Goal: Task Accomplishment & Management: Use online tool/utility

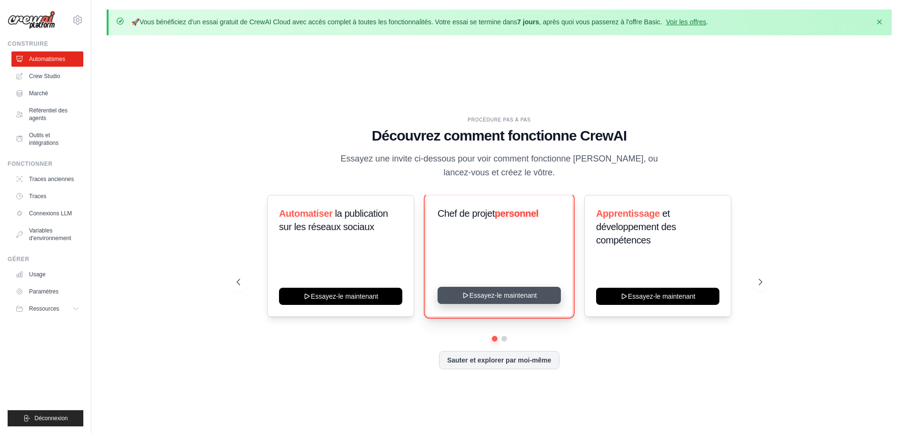
click at [464, 301] on button "Essayez-le maintenant" at bounding box center [499, 295] width 123 height 17
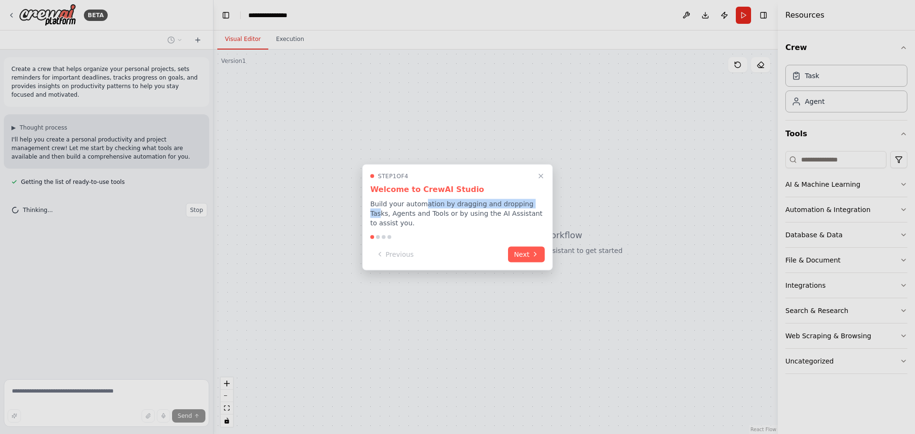
drag, startPoint x: 421, startPoint y: 209, endPoint x: 528, endPoint y: 213, distance: 106.8
click at [528, 210] on p "Build your automation by dragging and dropping Tasks, Agents and Tools or by us…" at bounding box center [457, 213] width 174 height 29
drag, startPoint x: 462, startPoint y: 215, endPoint x: 513, endPoint y: 213, distance: 52.0
click at [506, 216] on p "Build your automation by dragging and dropping Tasks, Agents and Tools or by us…" at bounding box center [457, 213] width 174 height 29
click at [543, 246] on button "Next" at bounding box center [526, 253] width 37 height 16
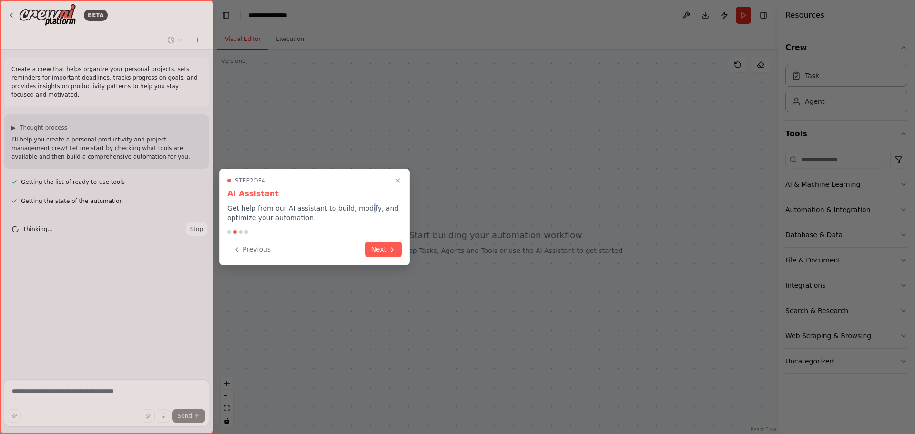
click at [359, 209] on p "Get help from our AI assistant to build, modify, and optimize your automation." at bounding box center [314, 212] width 174 height 19
click at [379, 246] on button "Next" at bounding box center [383, 249] width 37 height 16
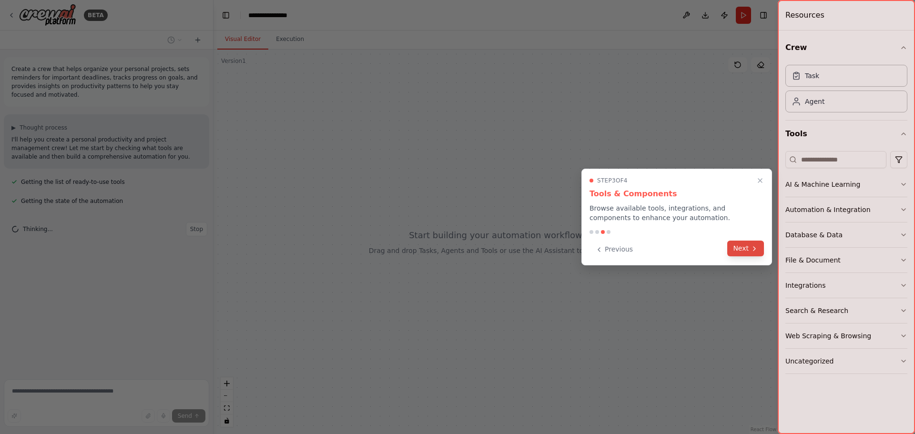
click at [749, 248] on button "Next" at bounding box center [745, 249] width 37 height 16
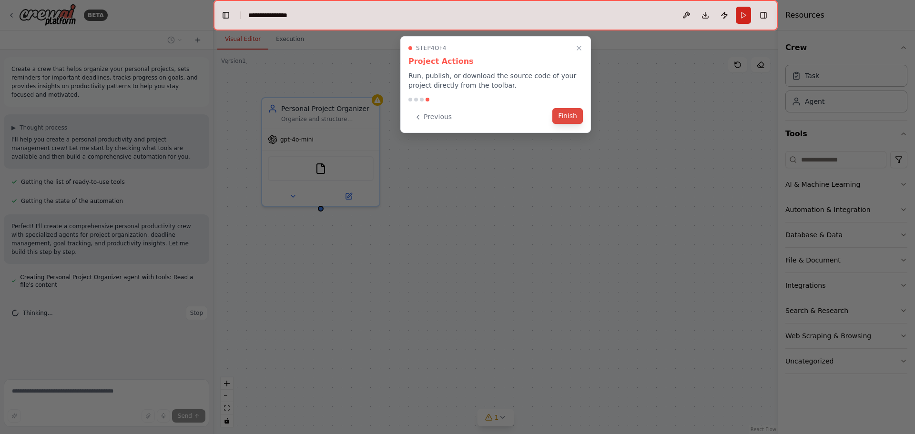
click at [572, 119] on button "Finish" at bounding box center [567, 116] width 30 height 16
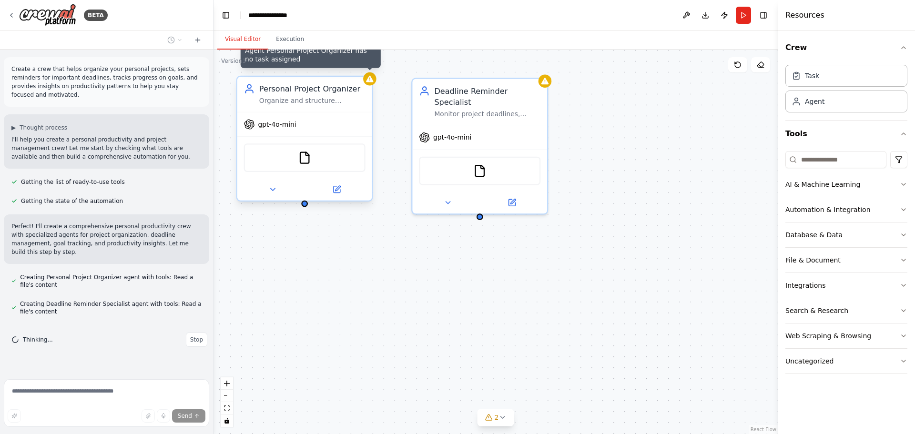
click at [372, 82] on icon at bounding box center [369, 78] width 9 height 9
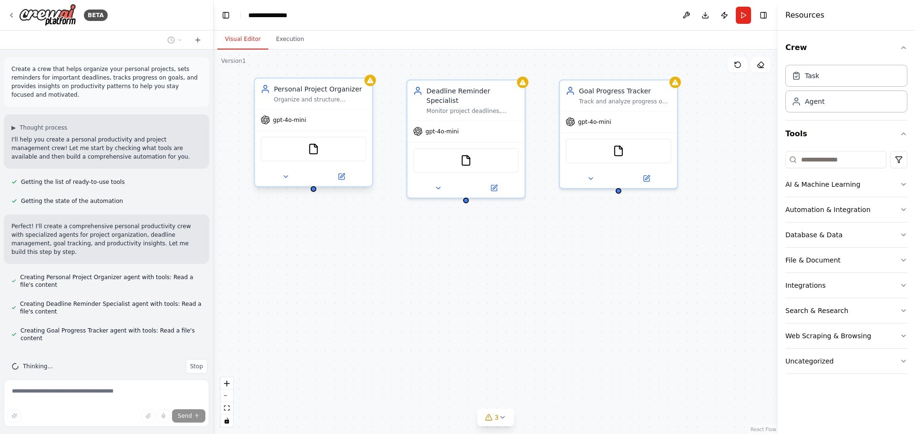
click at [468, 263] on div "Personal Project Organizer Organize and structure personal projects by categori…" at bounding box center [495, 242] width 564 height 384
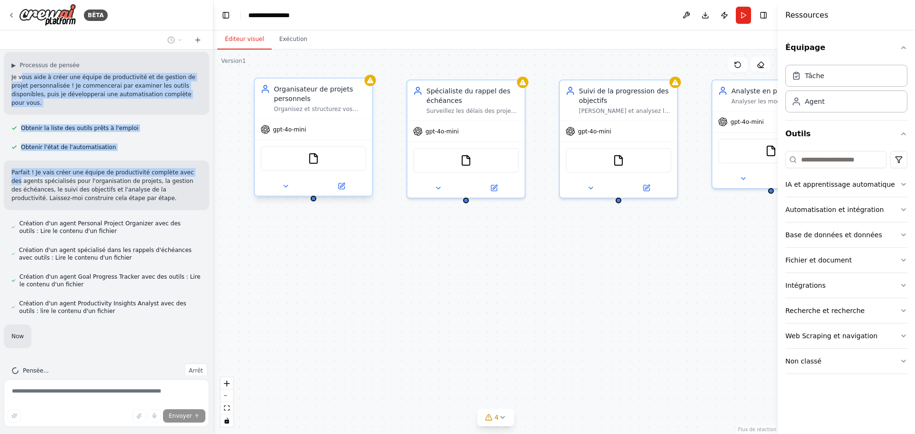
scroll to position [90, 0]
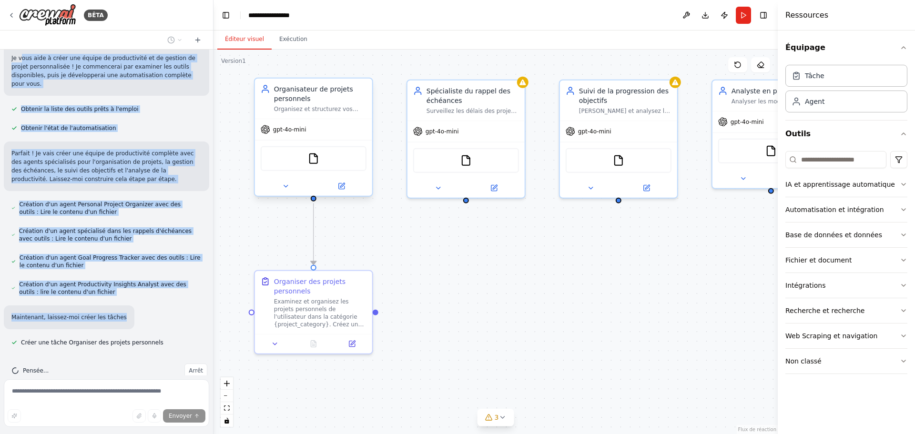
drag, startPoint x: 21, startPoint y: 138, endPoint x: 128, endPoint y: 291, distance: 186.8
click at [128, 291] on div "Créez une équipe qui vous aide à organiser vos projets personnels, définit des …" at bounding box center [106, 213] width 213 height 326
click at [92, 264] on div "Créez une équipe qui vous aide à organiser vos projets personnels, définit des …" at bounding box center [106, 213] width 213 height 326
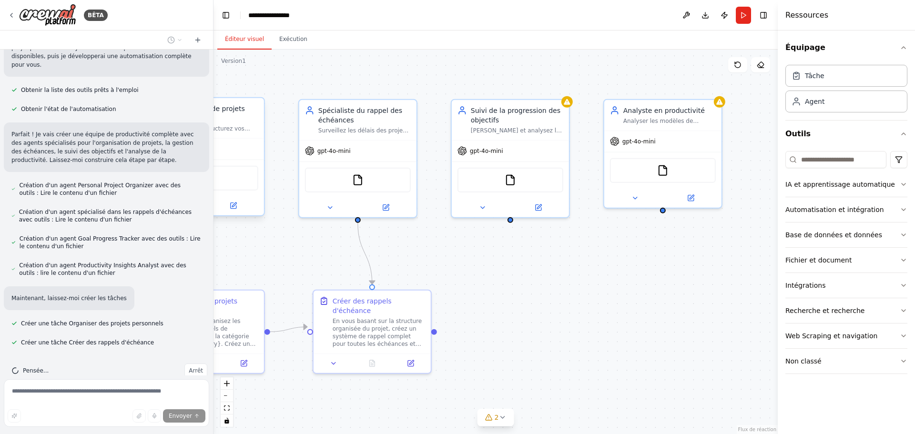
scroll to position [128, 0]
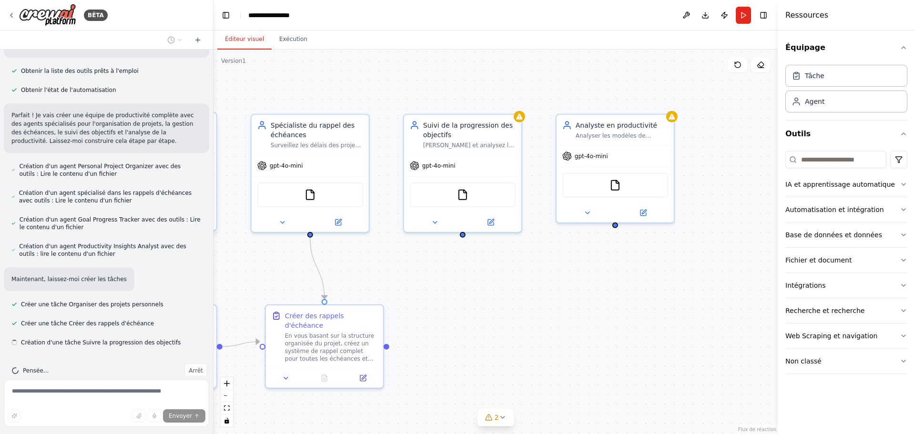
click at [485, 350] on div ".deletable-edge-delete-btn { width: 20px; height: 20px; border: 0px solid #ffff…" at bounding box center [495, 242] width 564 height 384
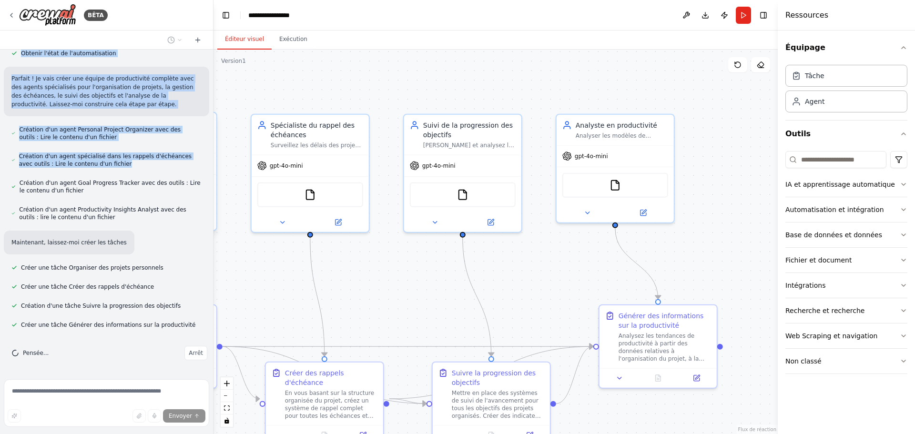
scroll to position [198, 0]
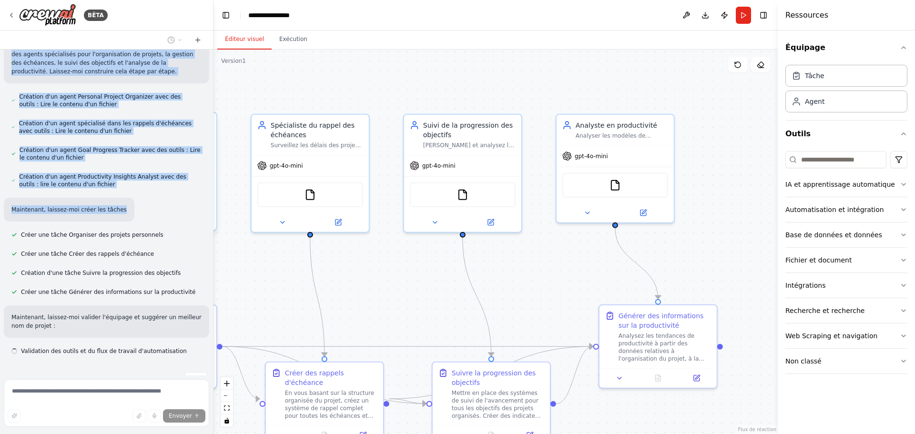
drag, startPoint x: 47, startPoint y: 65, endPoint x: 179, endPoint y: 199, distance: 187.6
click at [179, 196] on div "Créez une équipe qui vous aide à organiser vos projets personnels, définit des …" at bounding box center [106, 213] width 213 height 326
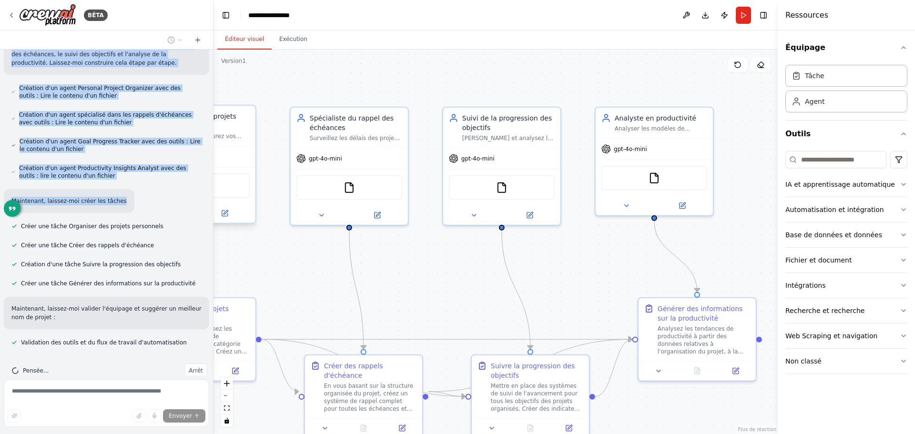
scroll to position [233, 0]
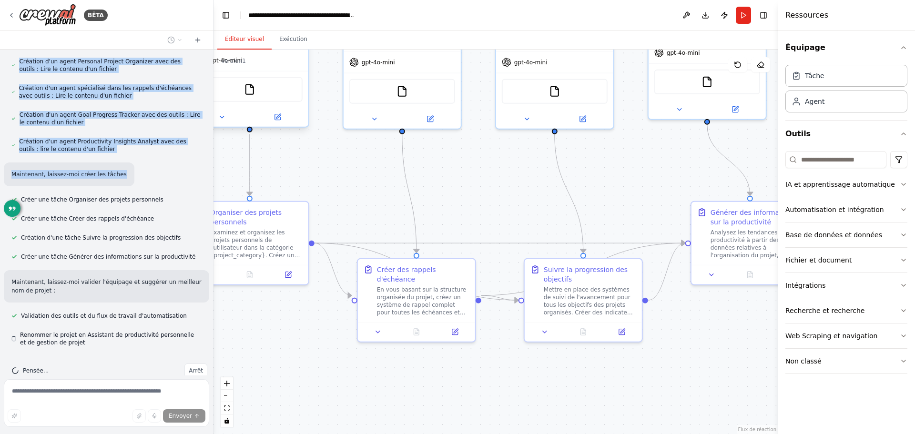
drag, startPoint x: 253, startPoint y: 264, endPoint x: 345, endPoint y: 161, distance: 138.3
click at [345, 161] on div ".deletable-edge-delete-btn { width: 20px; height: 20px; border: 0px solid #ffff…" at bounding box center [495, 242] width 564 height 384
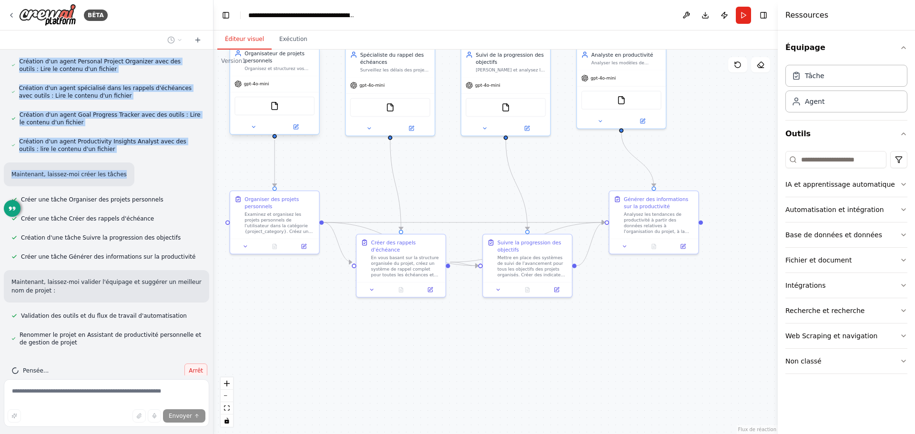
click at [189, 367] on font "Arrêt" at bounding box center [196, 370] width 14 height 7
type textarea "**********"
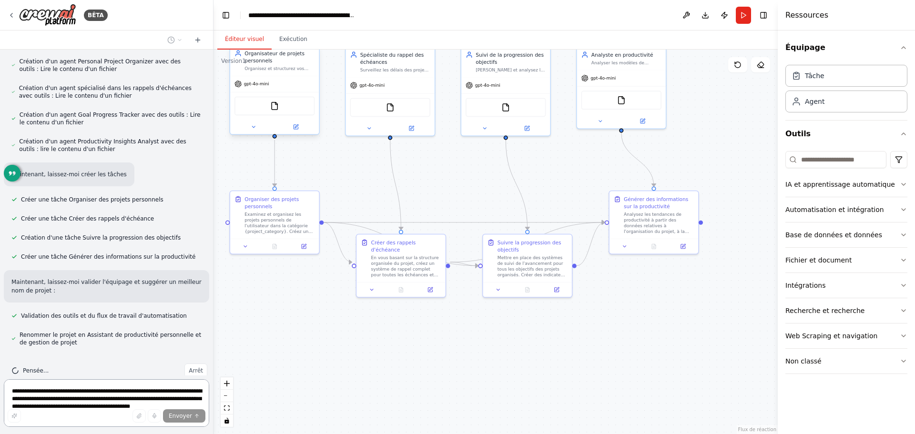
scroll to position [0, 0]
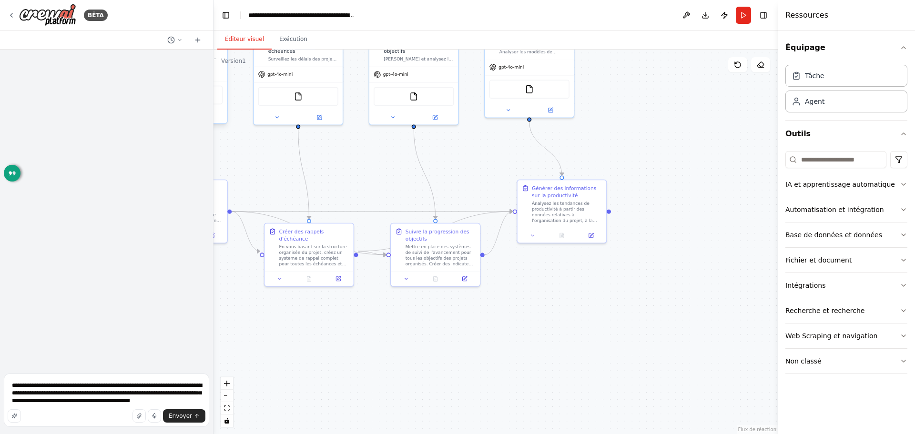
drag, startPoint x: 724, startPoint y: 322, endPoint x: 713, endPoint y: 394, distance: 72.8
click at [713, 394] on div ".deletable-edge-delete-btn { width: 20px; height: 20px; border: 0px solid #ffff…" at bounding box center [495, 242] width 564 height 384
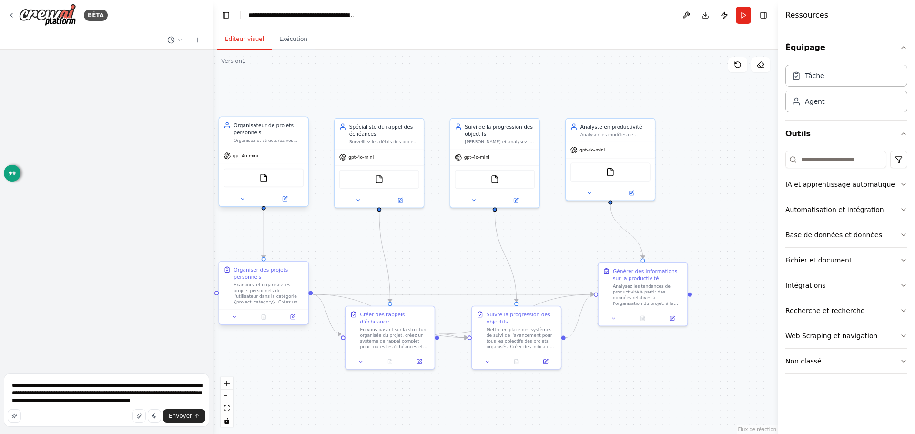
click at [283, 269] on div "Organiser des projets personnels" at bounding box center [268, 273] width 70 height 14
click at [301, 159] on div "gpt-4o-mini" at bounding box center [263, 156] width 89 height 16
click at [304, 109] on button at bounding box center [300, 107] width 12 height 12
click at [271, 111] on button "Confirmer" at bounding box center [271, 107] width 40 height 11
click at [420, 137] on div "Spécialiste du rappel des échéances [PERSON_NAME] les délais des projets, créez…" at bounding box center [378, 132] width 89 height 30
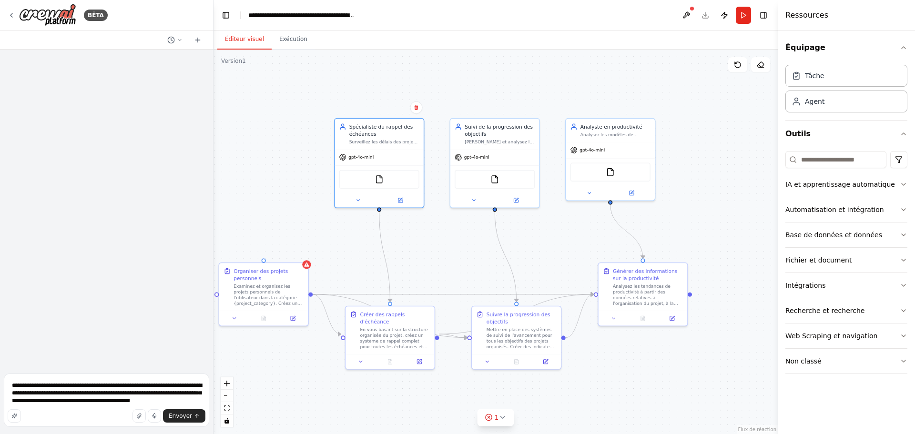
click at [415, 115] on div "Confirm" at bounding box center [416, 108] width 16 height 16
click at [414, 111] on button at bounding box center [416, 107] width 12 height 12
click at [386, 102] on button "Confirmer" at bounding box center [386, 107] width 40 height 11
click at [507, 157] on div "gpt-4o-mini" at bounding box center [494, 156] width 89 height 16
click at [531, 110] on icon at bounding box center [532, 107] width 4 height 5
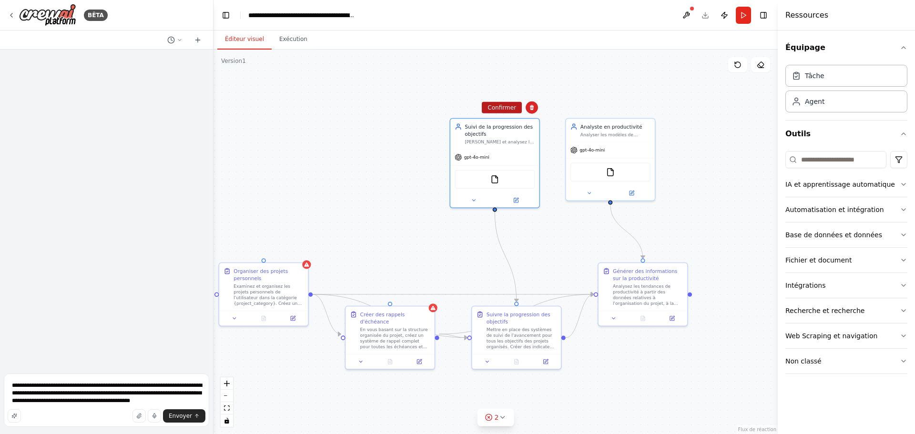
click at [500, 108] on font "Confirmer" at bounding box center [501, 107] width 29 height 7
click at [615, 143] on div "gpt-4o-mini" at bounding box center [610, 149] width 89 height 16
click at [645, 110] on icon at bounding box center [647, 108] width 6 height 6
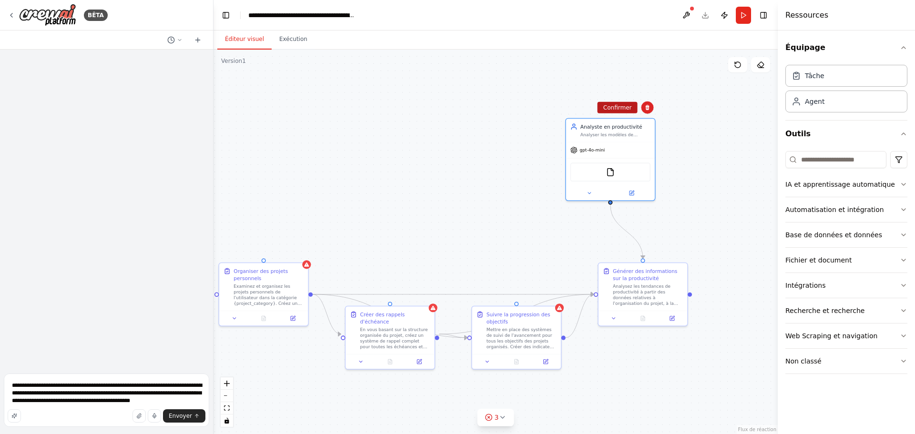
click at [612, 107] on font "Confirmer" at bounding box center [617, 107] width 29 height 7
click at [668, 274] on div "Générer des informations sur la productivité" at bounding box center [648, 273] width 70 height 14
click at [681, 256] on button at bounding box center [680, 253] width 12 height 12
click at [642, 252] on font "Confirmer" at bounding box center [649, 253] width 29 height 7
click at [540, 321] on div "Suivre la progression des objectifs" at bounding box center [521, 316] width 70 height 14
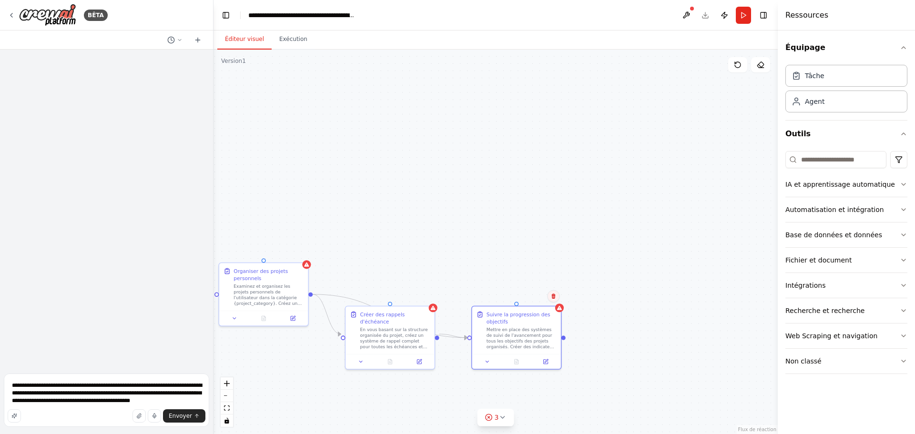
click at [552, 297] on icon at bounding box center [553, 296] width 6 height 6
click at [524, 293] on font "Confirmer" at bounding box center [523, 296] width 29 height 7
click at [416, 325] on font "En vous basant sur la structure organisée du projet, créez un système de rappel…" at bounding box center [395, 365] width 70 height 80
click at [422, 299] on button at bounding box center [427, 296] width 12 height 12
click at [407, 298] on font "Confirmer" at bounding box center [397, 296] width 29 height 7
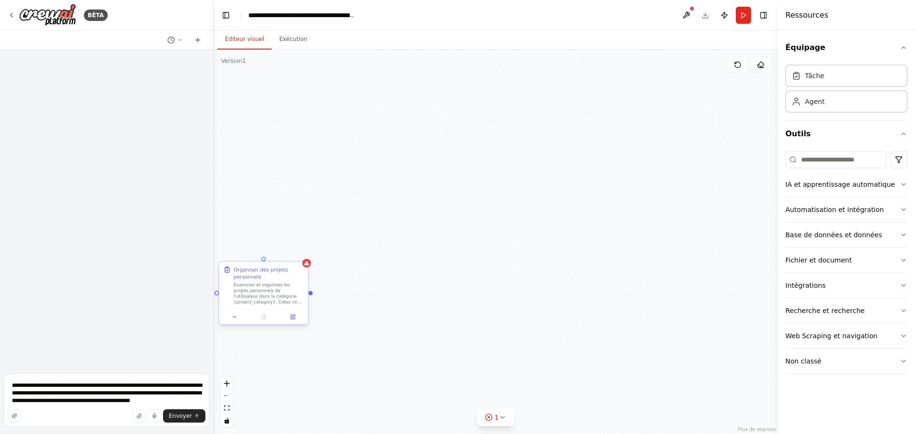
click at [306, 270] on div "Organiser des projets personnels Examinez et organisez les projets personnels d…" at bounding box center [263, 286] width 89 height 48
click at [298, 254] on icon at bounding box center [301, 253] width 6 height 6
click at [257, 255] on button "Confirmer" at bounding box center [271, 252] width 40 height 11
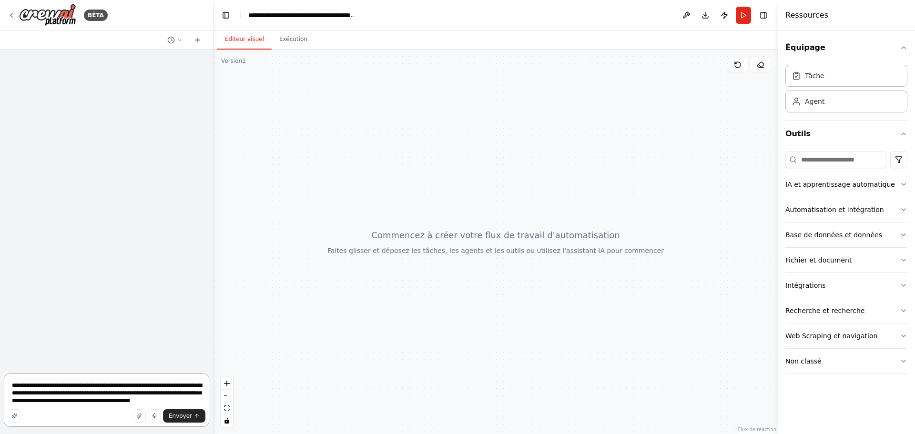
drag, startPoint x: 180, startPoint y: 405, endPoint x: 0, endPoint y: 355, distance: 187.0
click at [0, 355] on div "**********" at bounding box center [106, 217] width 213 height 434
type textarea "**********"
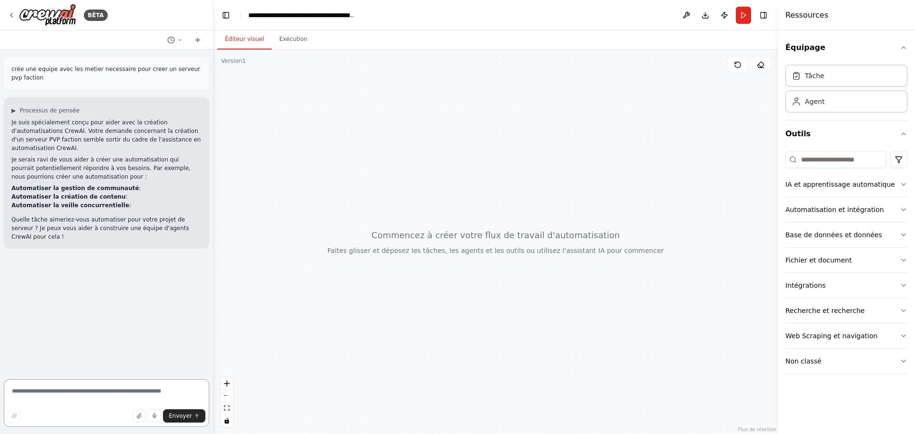
click at [93, 403] on textarea at bounding box center [106, 403] width 205 height 48
paste textarea "**********"
type textarea "**********"
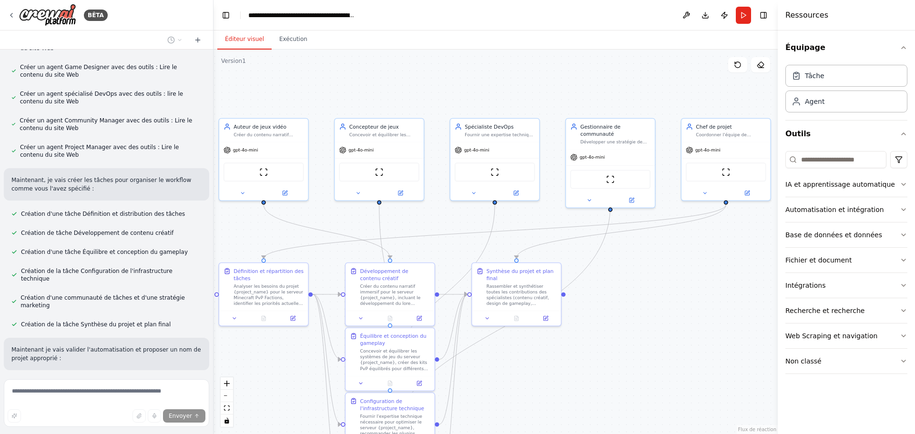
scroll to position [649, 0]
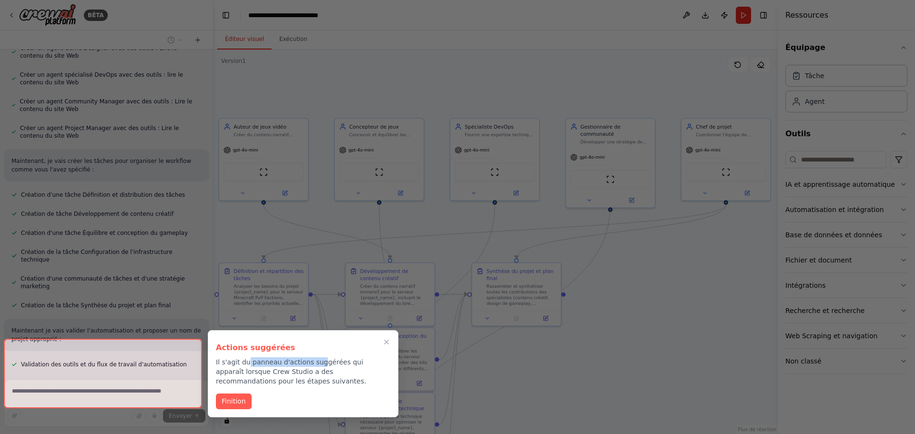
drag, startPoint x: 246, startPoint y: 359, endPoint x: 313, endPoint y: 362, distance: 66.8
click at [313, 362] on font "Il s'agit du panneau d'actions suggérées qui apparaît lorsque Crew Studio a des…" at bounding box center [291, 371] width 150 height 27
click at [224, 402] on font "Finition" at bounding box center [233, 401] width 24 height 8
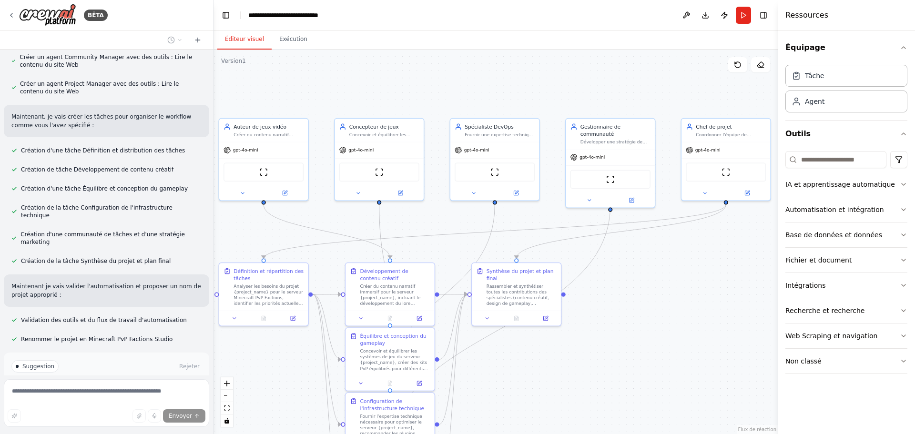
scroll to position [697, 0]
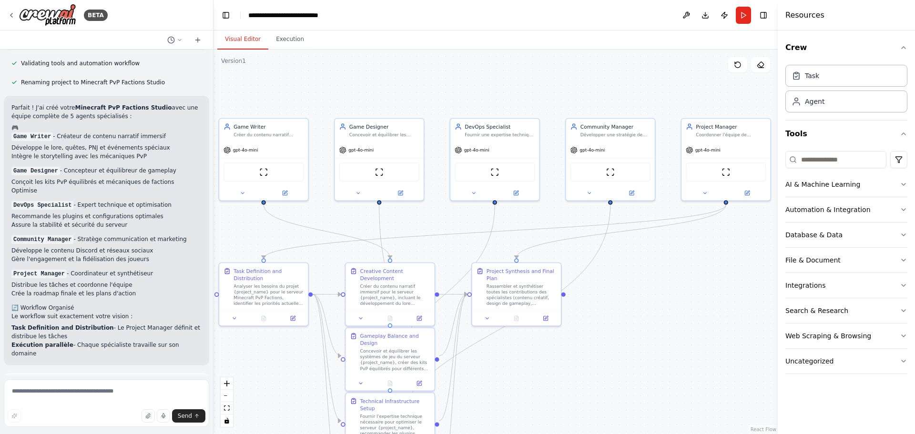
click at [69, 420] on button "Run Automation" at bounding box center [106, 427] width 190 height 15
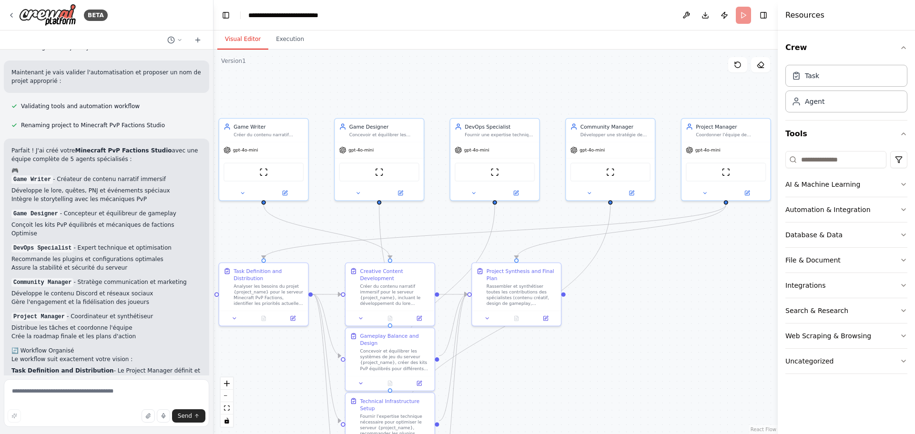
scroll to position [893, 0]
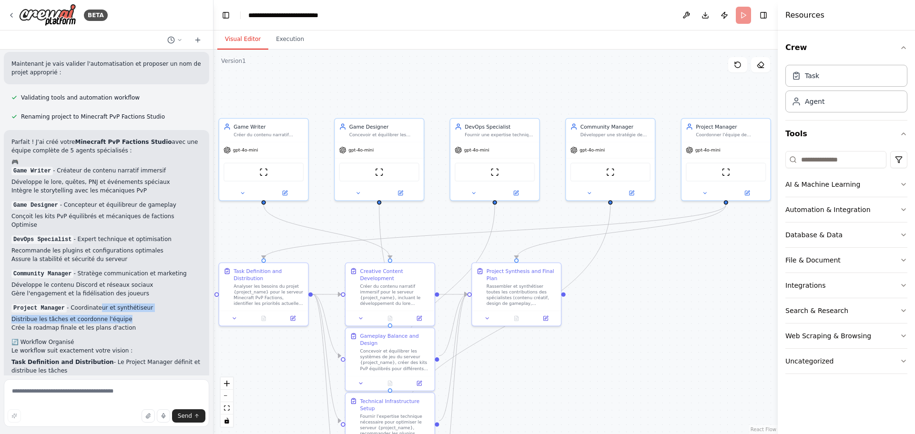
drag, startPoint x: 94, startPoint y: 241, endPoint x: 122, endPoint y: 255, distance: 31.7
click at [122, 255] on div "Parfait ! J'ai créé votre Minecraft PvP Factions Studio avec une équipe complèt…" at bounding box center [106, 291] width 190 height 306
click at [130, 323] on li "Crée la roadmap finale et les plans d'action" at bounding box center [106, 327] width 190 height 9
click at [111, 395] on textarea at bounding box center [106, 403] width 205 height 48
click at [114, 409] on p "Votre studio numérique est prêt ! Je vous suggère de lancer l'automatisation po…" at bounding box center [106, 426] width 190 height 34
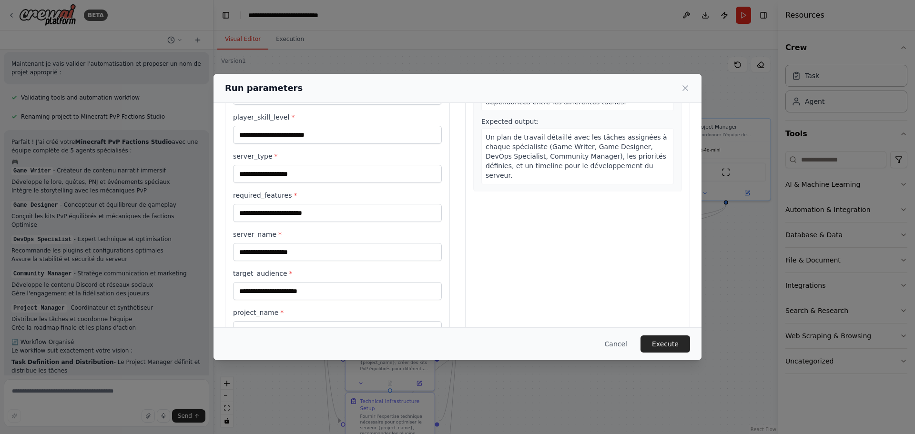
scroll to position [211, 0]
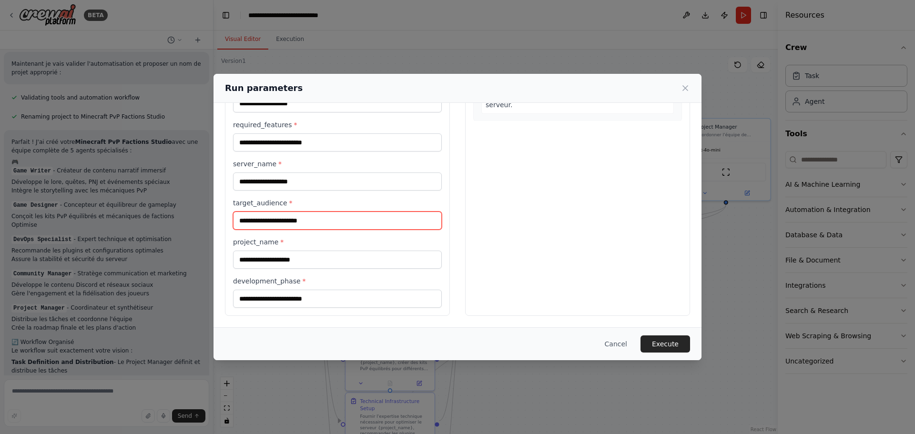
click at [305, 227] on input "target_audience *" at bounding box center [337, 220] width 209 height 18
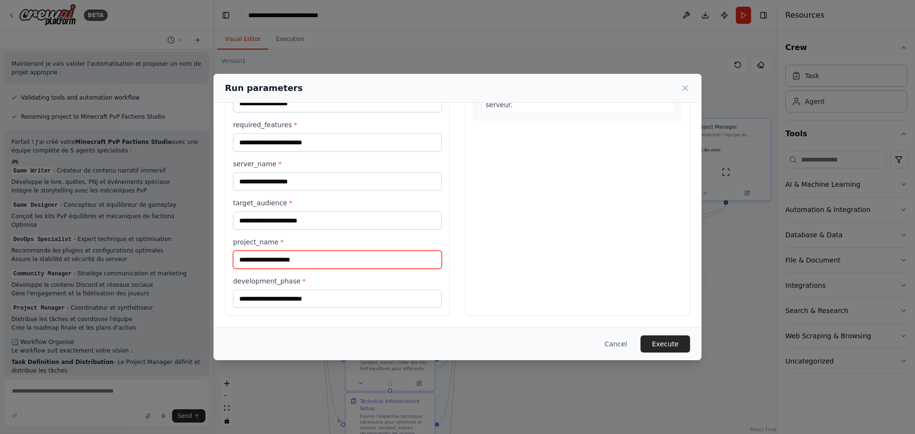
click at [304, 257] on input "project_name *" at bounding box center [337, 260] width 209 height 18
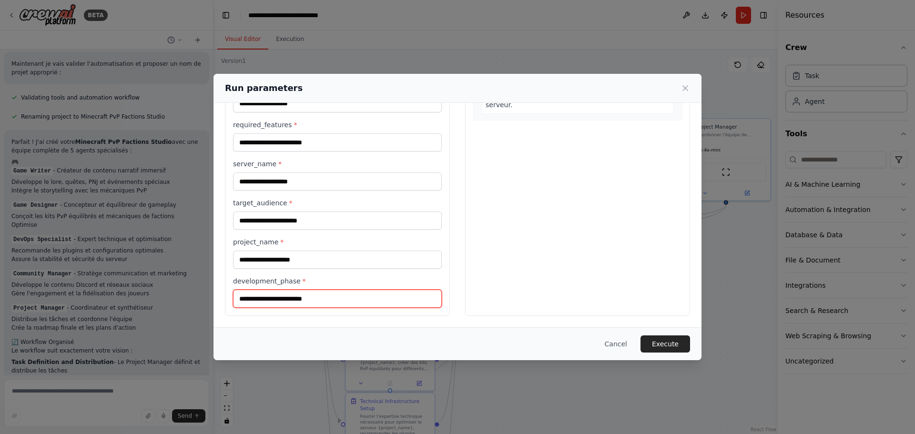
click at [298, 292] on input "development_phase *" at bounding box center [337, 299] width 209 height 18
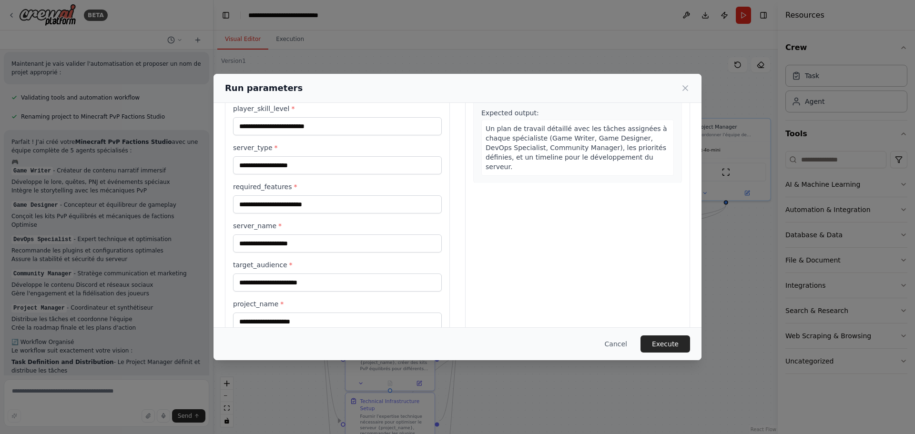
scroll to position [0, 0]
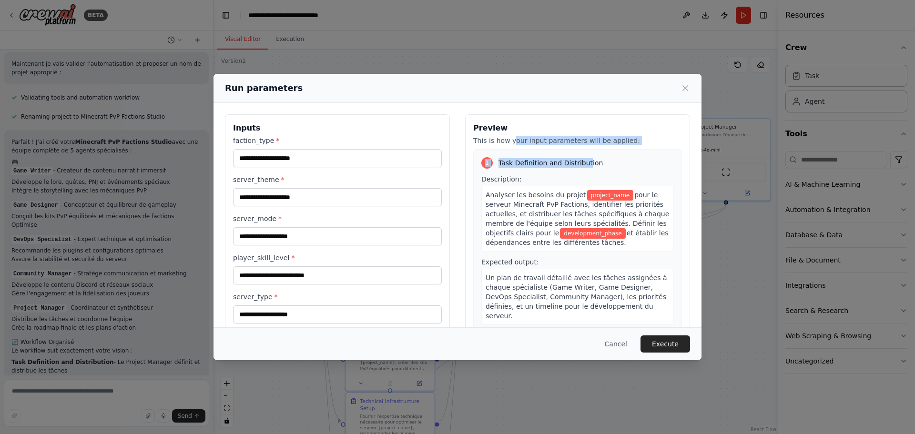
drag, startPoint x: 509, startPoint y: 140, endPoint x: 584, endPoint y: 150, distance: 75.9
click at [584, 149] on div "Preview This is how your input parameters will be applied: 1 Task Definition an…" at bounding box center [577, 320] width 225 height 413
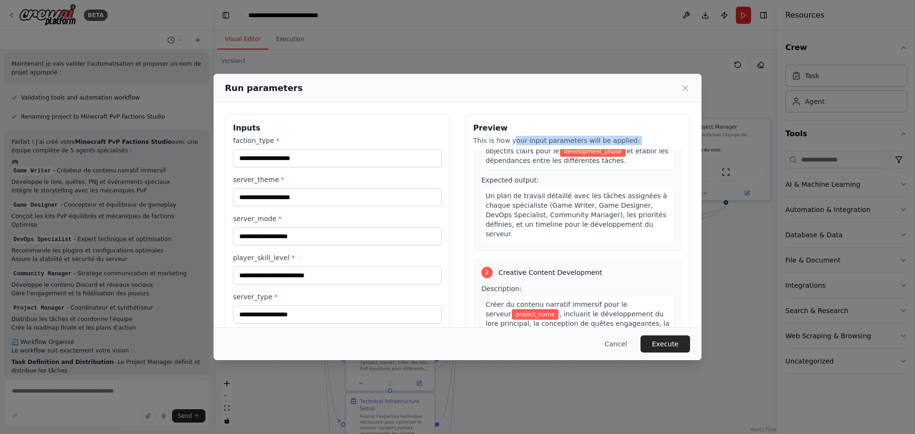
scroll to position [95, 0]
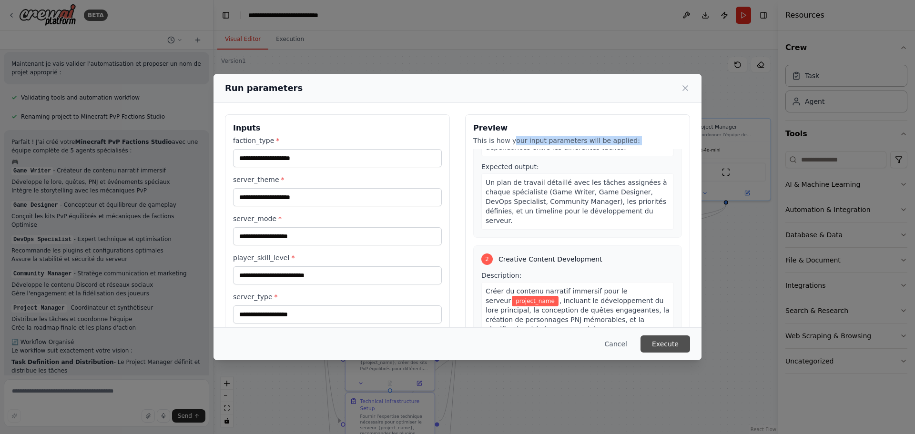
click at [657, 336] on button "Execute" at bounding box center [665, 343] width 50 height 17
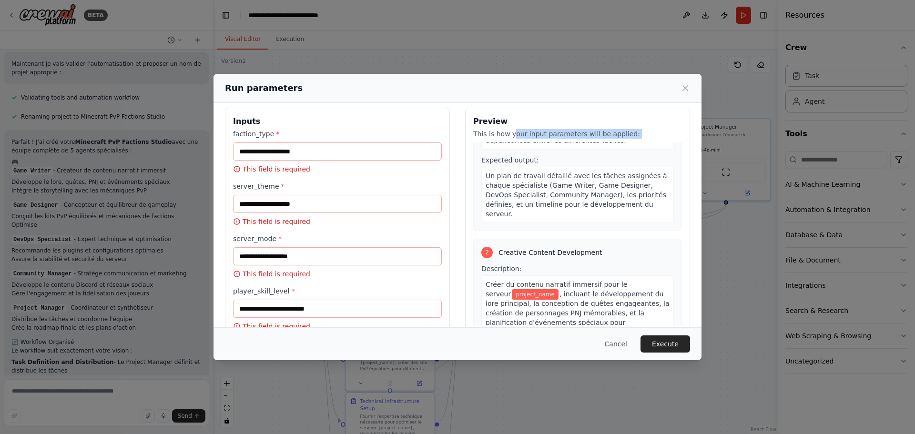
scroll to position [0, 0]
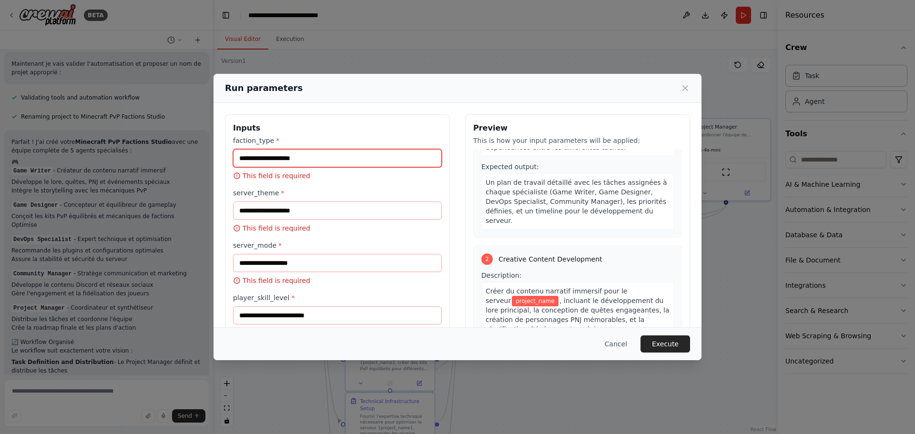
click at [296, 158] on input "faction_type *" at bounding box center [337, 158] width 209 height 18
drag, startPoint x: 279, startPoint y: 160, endPoint x: 303, endPoint y: 162, distance: 24.9
click at [303, 162] on input "faction_type *" at bounding box center [337, 158] width 209 height 18
drag, startPoint x: 303, startPoint y: 162, endPoint x: 230, endPoint y: 155, distance: 73.7
click at [230, 155] on div "Inputs faction_type * This field is required server_theme * This field is requi…" at bounding box center [337, 387] width 225 height 546
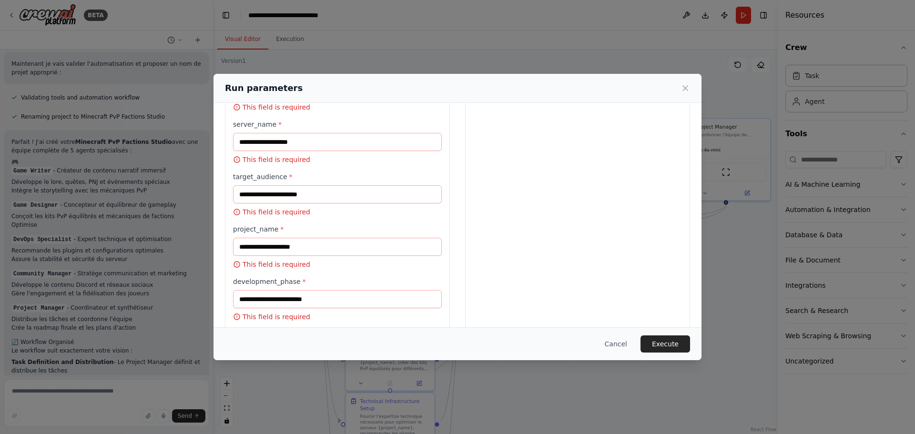
scroll to position [344, 0]
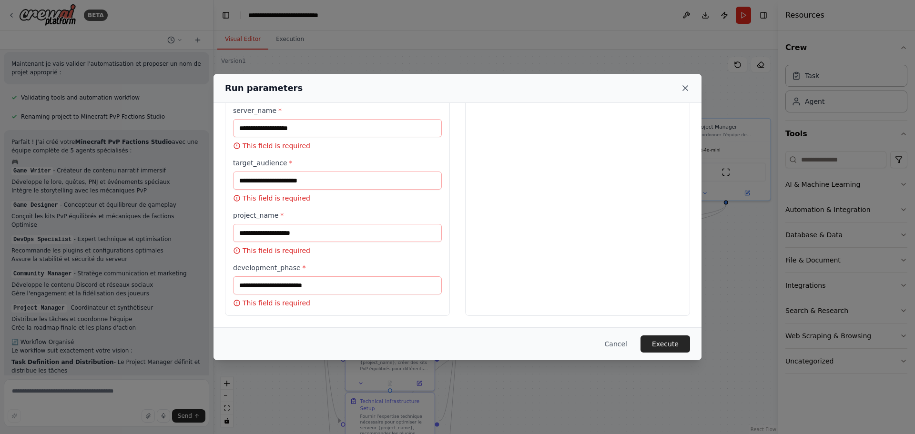
click at [685, 87] on icon at bounding box center [685, 88] width 10 height 10
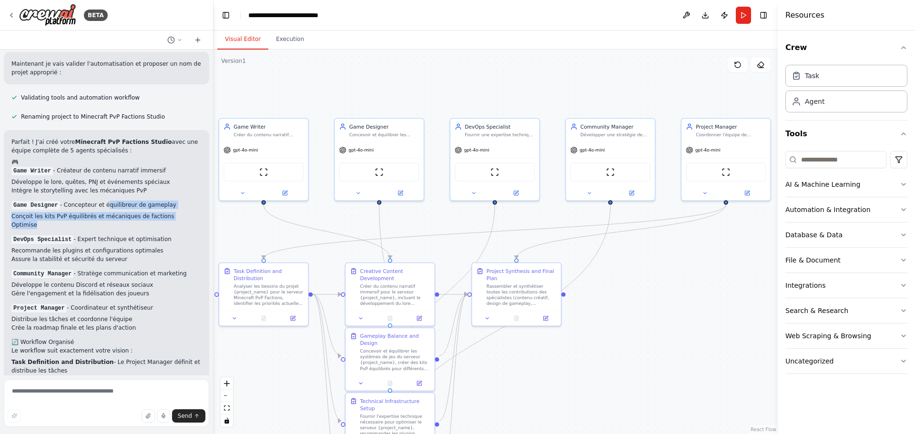
drag, startPoint x: 100, startPoint y: 135, endPoint x: 139, endPoint y: 158, distance: 45.3
click at [139, 158] on div "Parfait ! J'ai créé votre Minecraft PvP Factions Studio avec une équipe complèt…" at bounding box center [106, 291] width 190 height 306
click at [139, 221] on li "Optimise" at bounding box center [106, 225] width 190 height 9
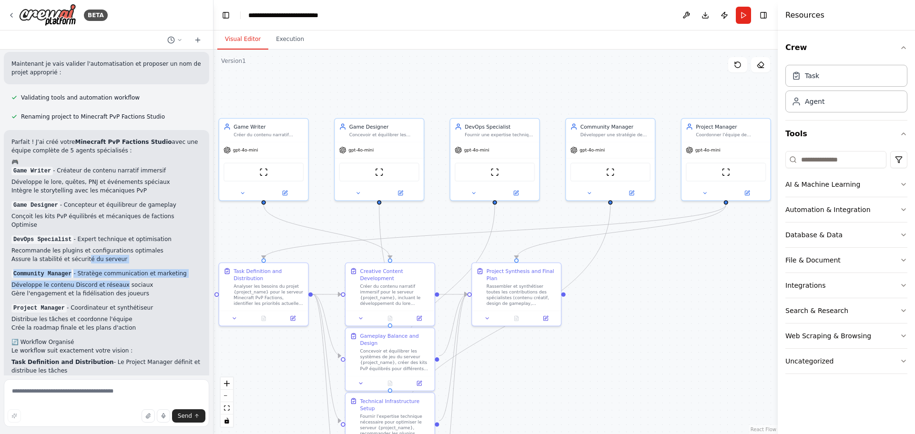
drag, startPoint x: 81, startPoint y: 191, endPoint x: 119, endPoint y: 229, distance: 52.9
click at [115, 222] on div "Parfait ! J'ai créé votre Minecraft PvP Factions Studio avec une équipe complèt…" at bounding box center [106, 291] width 190 height 306
click at [115, 358] on li "Task Definition and Distribution - Le Project Manager définit et distribue les …" at bounding box center [106, 366] width 190 height 17
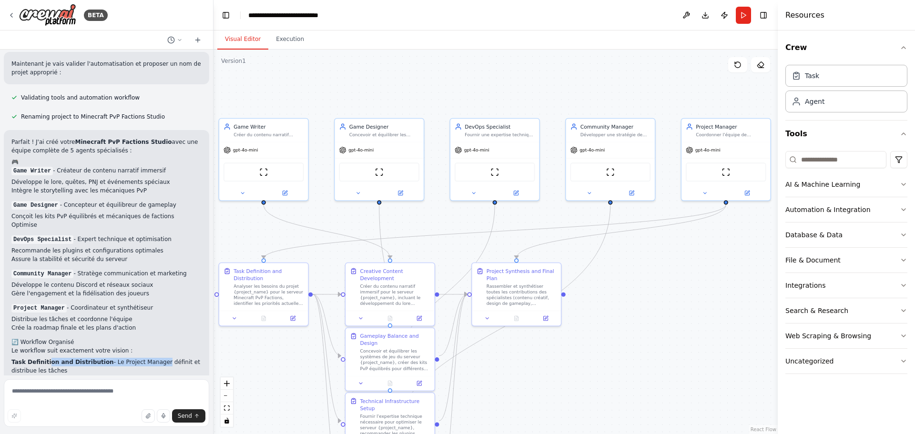
drag, startPoint x: 44, startPoint y: 292, endPoint x: 141, endPoint y: 295, distance: 96.7
click at [148, 358] on li "Task Definition and Distribution - Le Project Manager définit et distribue les …" at bounding box center [106, 366] width 190 height 17
click at [141, 358] on li "Task Definition and Distribution - Le Project Manager définit et distribue les …" at bounding box center [106, 366] width 190 height 17
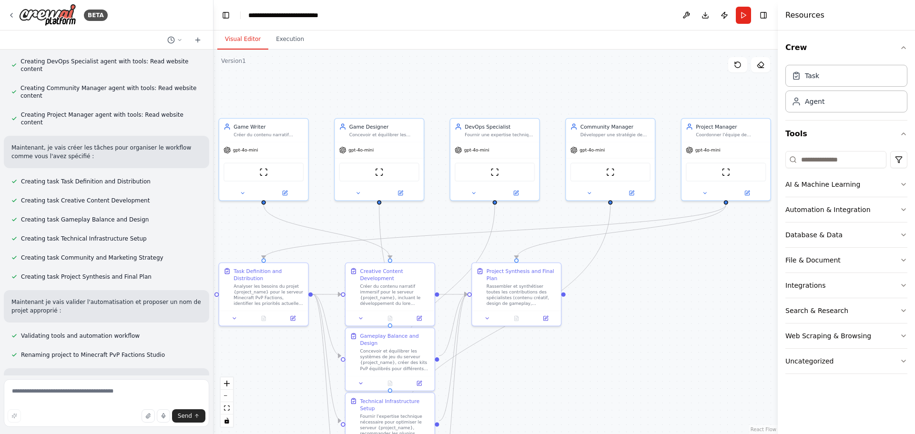
scroll to position [893, 0]
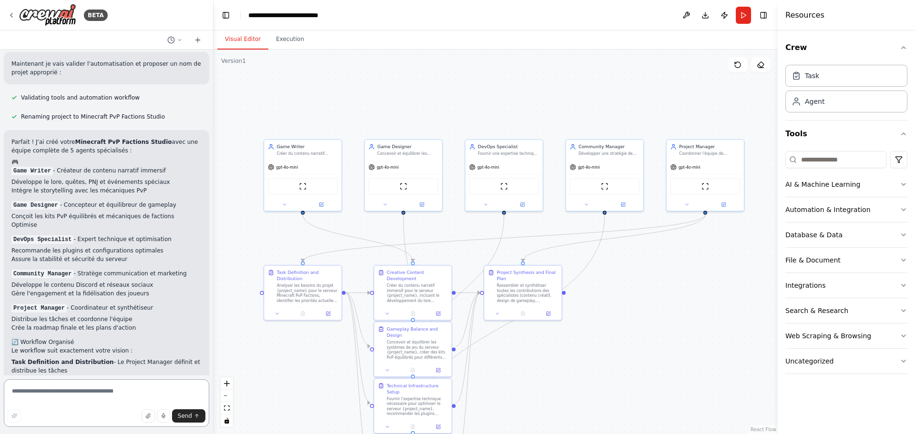
click at [57, 395] on textarea at bounding box center [106, 403] width 205 height 48
type textarea "**********"
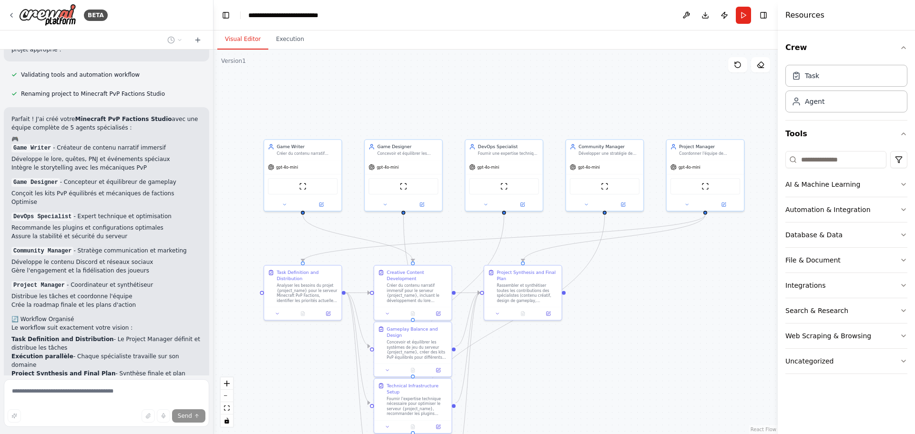
scroll to position [977, 0]
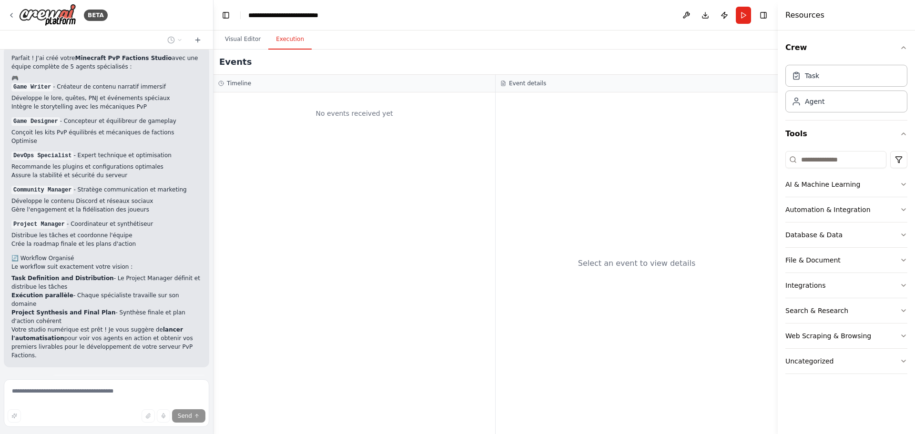
click at [275, 37] on button "Execution" at bounding box center [289, 40] width 43 height 20
drag, startPoint x: 332, startPoint y: 113, endPoint x: 415, endPoint y: 128, distance: 84.2
click at [415, 128] on div "No events received yet" at bounding box center [354, 113] width 272 height 32
click at [403, 124] on div "No events received yet" at bounding box center [354, 113] width 272 height 32
click at [544, 112] on div "Select an event to view details" at bounding box center [636, 263] width 282 height 342
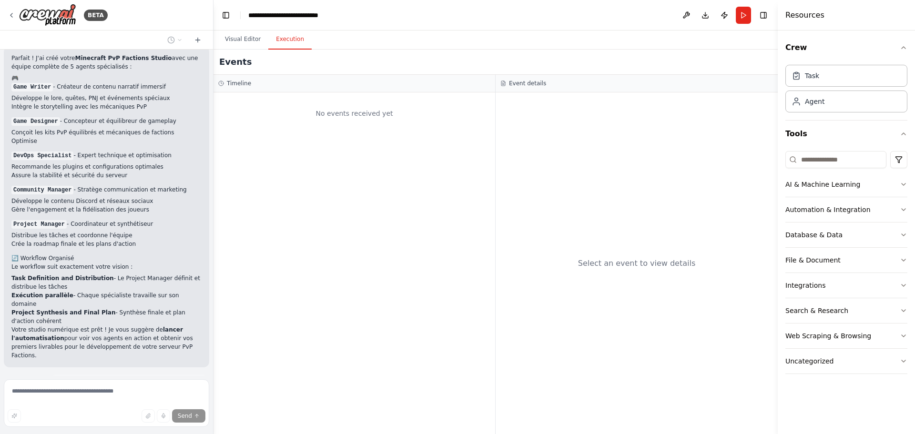
click at [360, 117] on div "No events received yet" at bounding box center [354, 113] width 272 height 32
click at [360, 110] on div "No events received yet" at bounding box center [354, 113] width 272 height 32
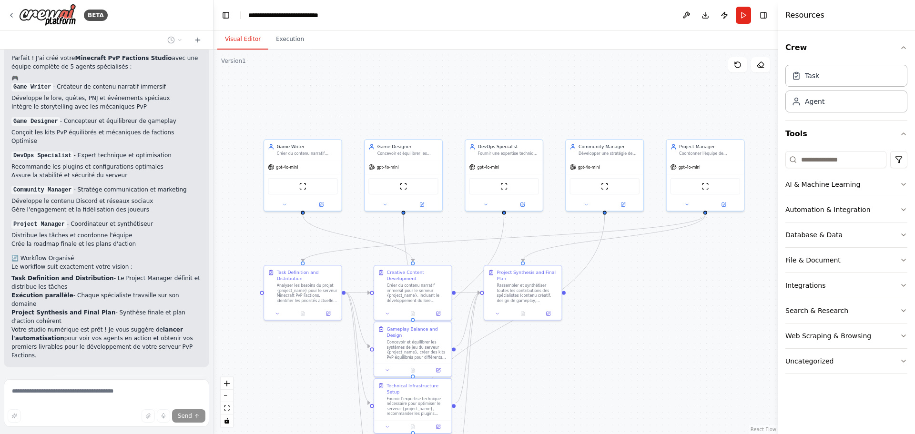
click at [252, 40] on button "Visual Editor" at bounding box center [242, 40] width 51 height 20
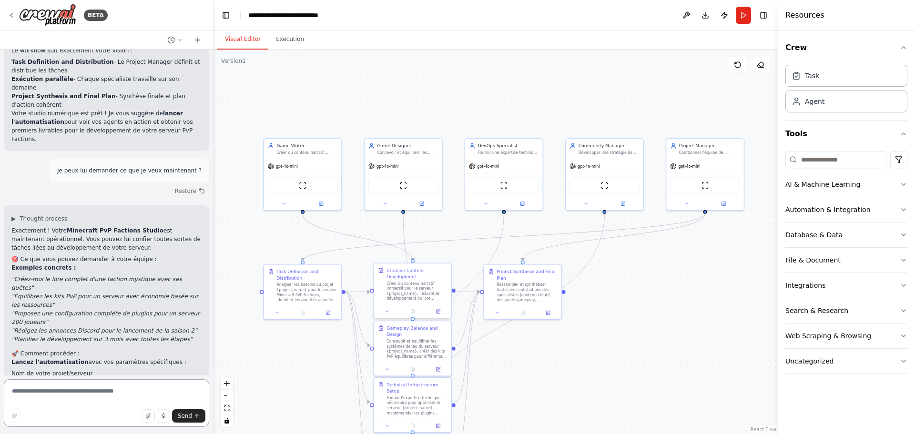
scroll to position [1202, 0]
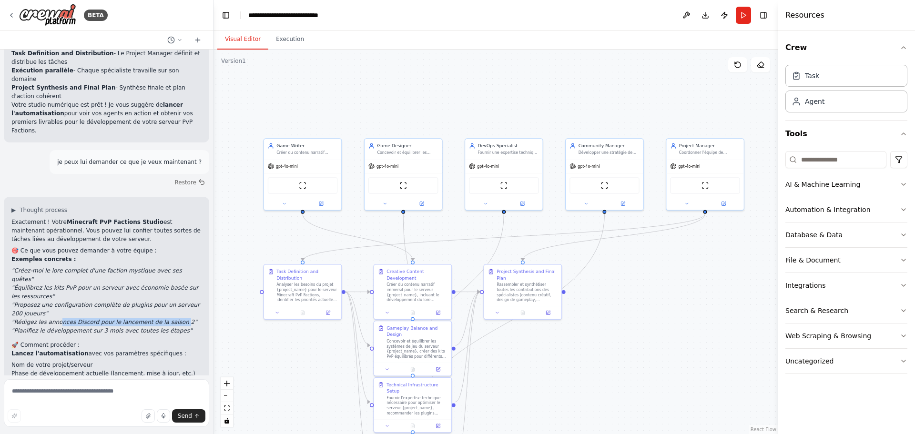
drag, startPoint x: 56, startPoint y: 232, endPoint x: 163, endPoint y: 226, distance: 107.8
click at [163, 318] on li ""Rédigez les annonces Discord pour le lancement de la saison 2"" at bounding box center [106, 322] width 190 height 9
click at [135, 247] on div "Exactement ! Votre Minecraft PvP Factions Studio est maintenant opérationnel. V…" at bounding box center [106, 339] width 190 height 243
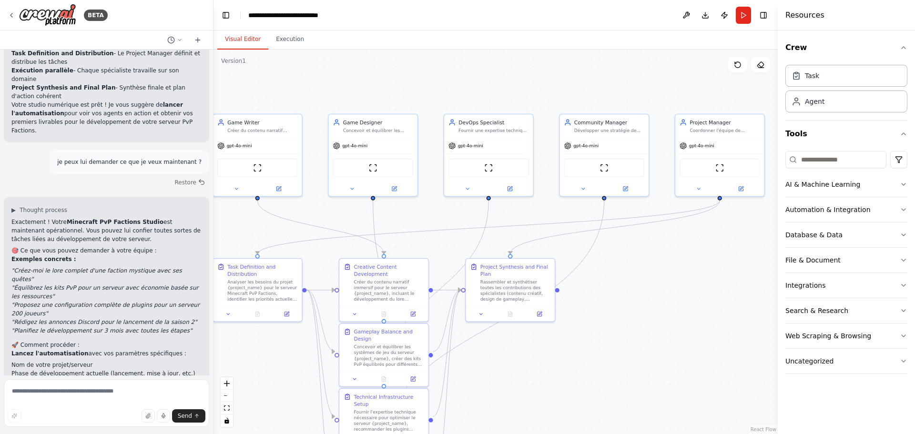
drag, startPoint x: 658, startPoint y: 364, endPoint x: 665, endPoint y: 217, distance: 146.9
click at [661, 197] on div ".deletable-edge-delete-btn { width: 20px; height: 20px; border: 0px solid #ffff…" at bounding box center [495, 242] width 564 height 384
drag, startPoint x: 662, startPoint y: 304, endPoint x: 669, endPoint y: 284, distance: 21.0
click at [669, 284] on div ".deletable-edge-delete-btn { width: 20px; height: 20px; border: 0px solid #ffff…" at bounding box center [495, 242] width 564 height 384
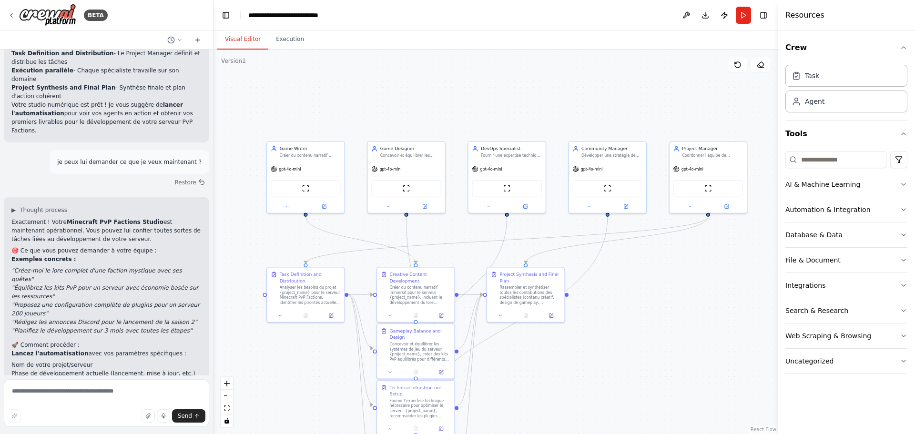
drag, startPoint x: 638, startPoint y: 329, endPoint x: 638, endPoint y: 289, distance: 39.5
click at [638, 289] on div ".deletable-edge-delete-btn { width: 20px; height: 20px; border: 0px solid #ffff…" at bounding box center [495, 242] width 564 height 384
click at [813, 263] on div "File & Document" at bounding box center [812, 260] width 55 height 10
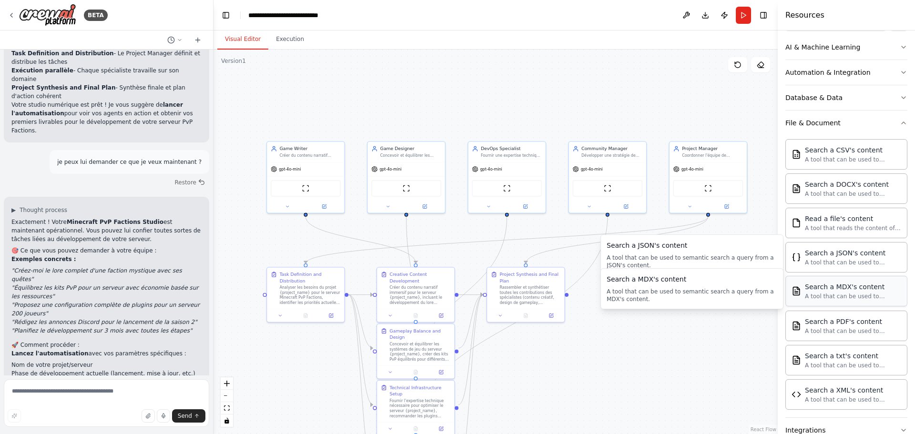
scroll to position [143, 0]
